Goal: Task Accomplishment & Management: Complete application form

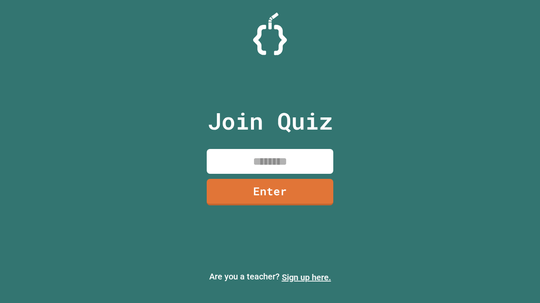
click at [306, 278] on link "Sign up here." at bounding box center [306, 278] width 49 height 10
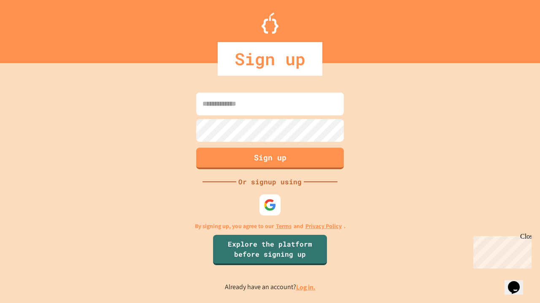
click at [306, 287] on link "Log in." at bounding box center [305, 287] width 19 height 9
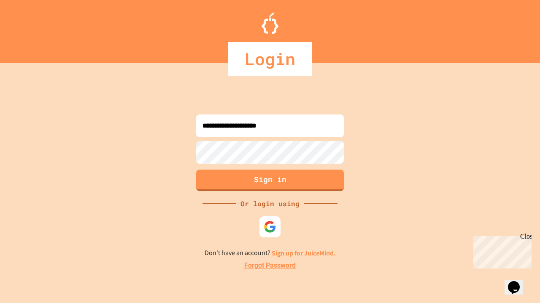
type input "**********"
